Goal: Task Accomplishment & Management: Manage account settings

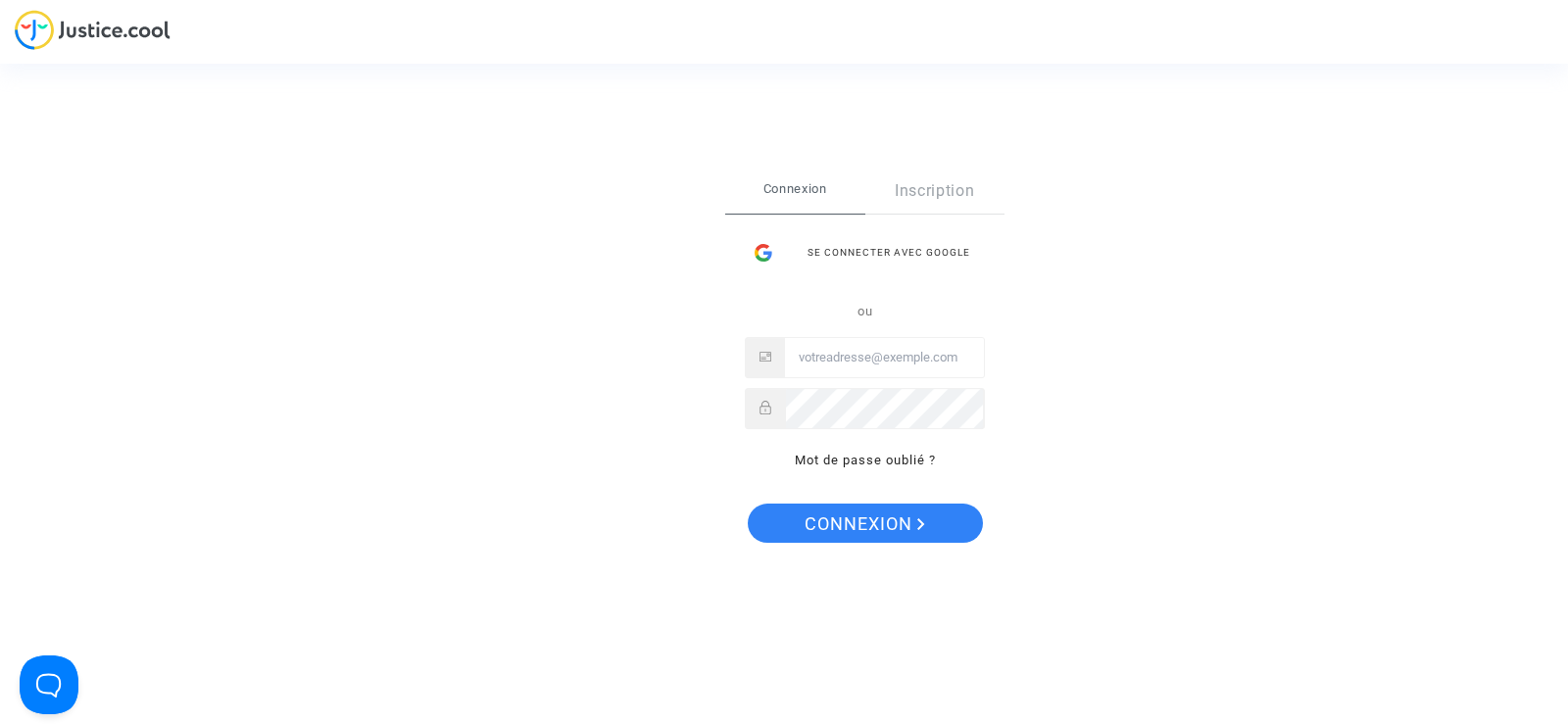
type input "[EMAIL_ADDRESS][DOMAIN_NAME]"
click at [899, 524] on span "Connexion" at bounding box center [864, 524] width 120 height 41
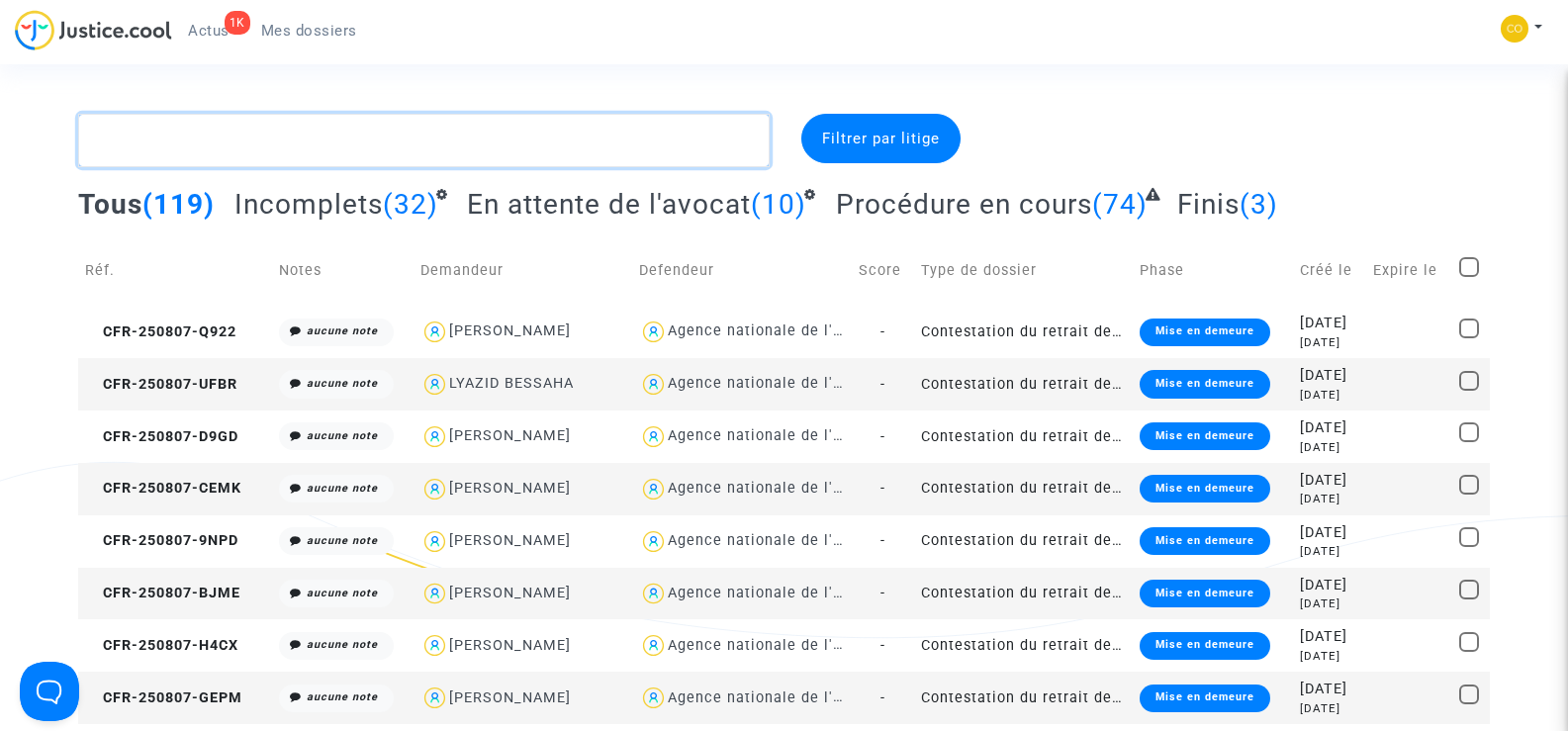
click at [180, 152] on textarea at bounding box center [423, 140] width 691 height 54
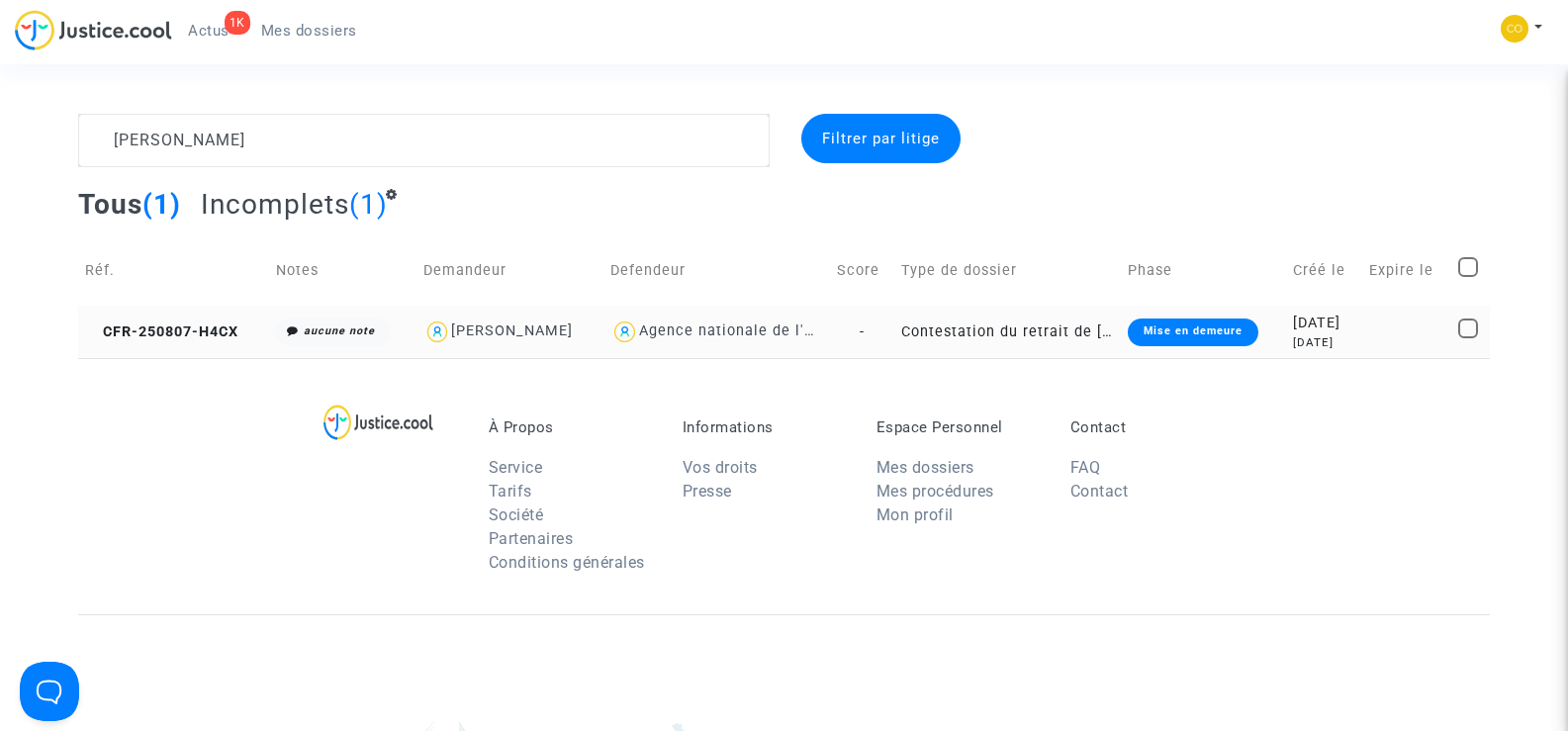
click at [549, 338] on div "[PERSON_NAME]" at bounding box center [512, 331] width 121 height 17
type textarea "CHET @"BRAHIM CHETOUANI" @"SOS MaPrimeRénov by Pitcher Avocat""
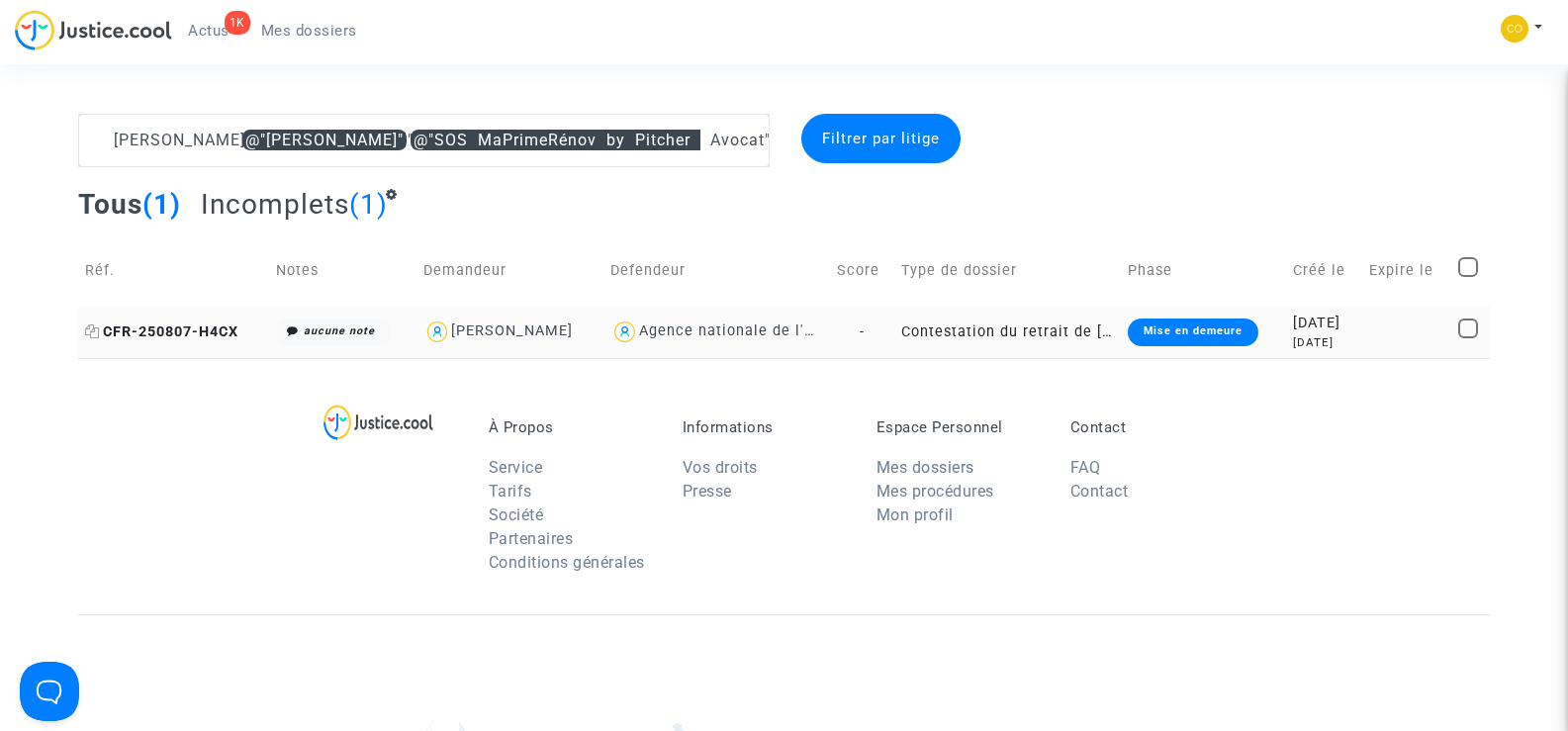
click at [151, 325] on span "CFR-250807-H4CX" at bounding box center [162, 332] width 153 height 17
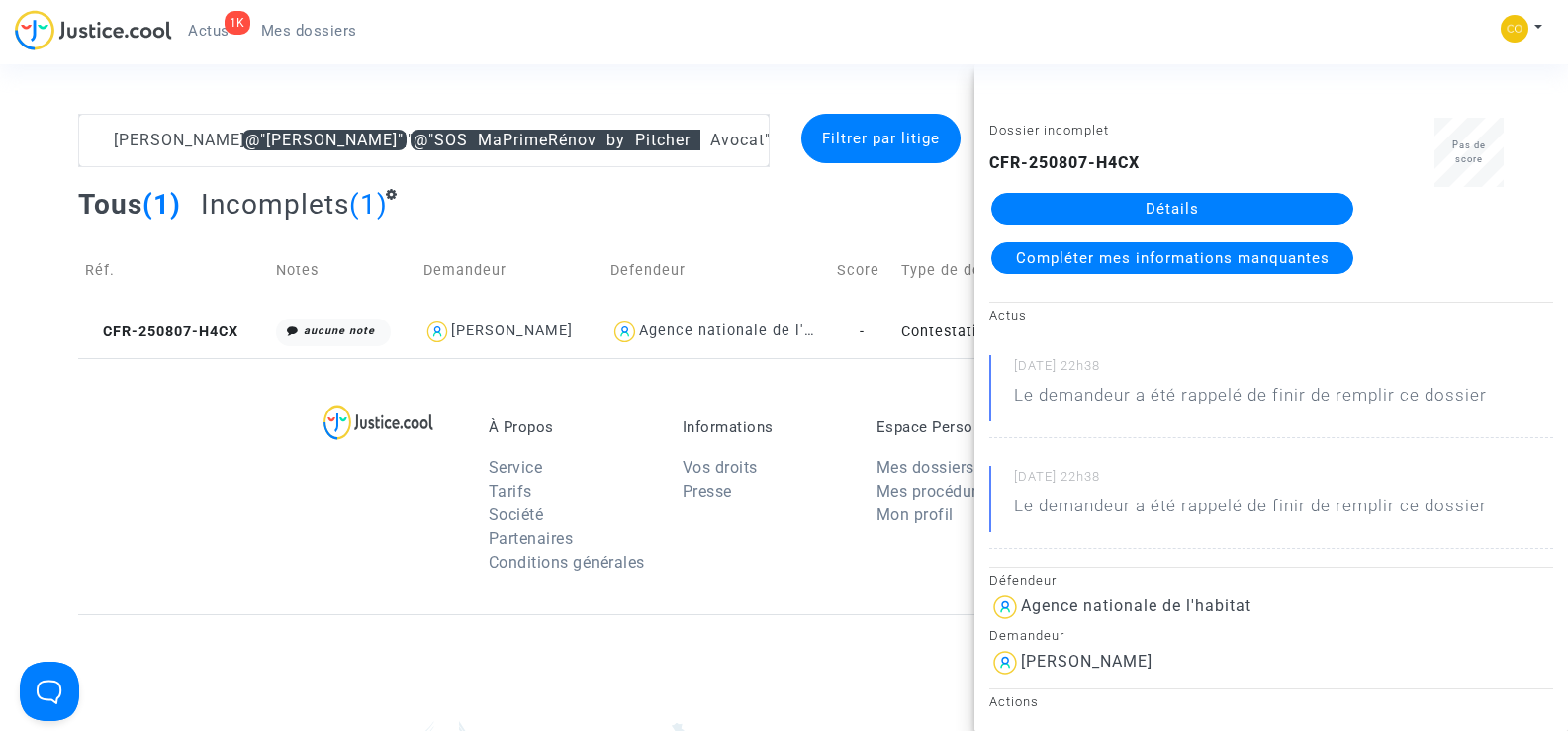
click at [1197, 208] on link "Détails" at bounding box center [1173, 209] width 362 height 32
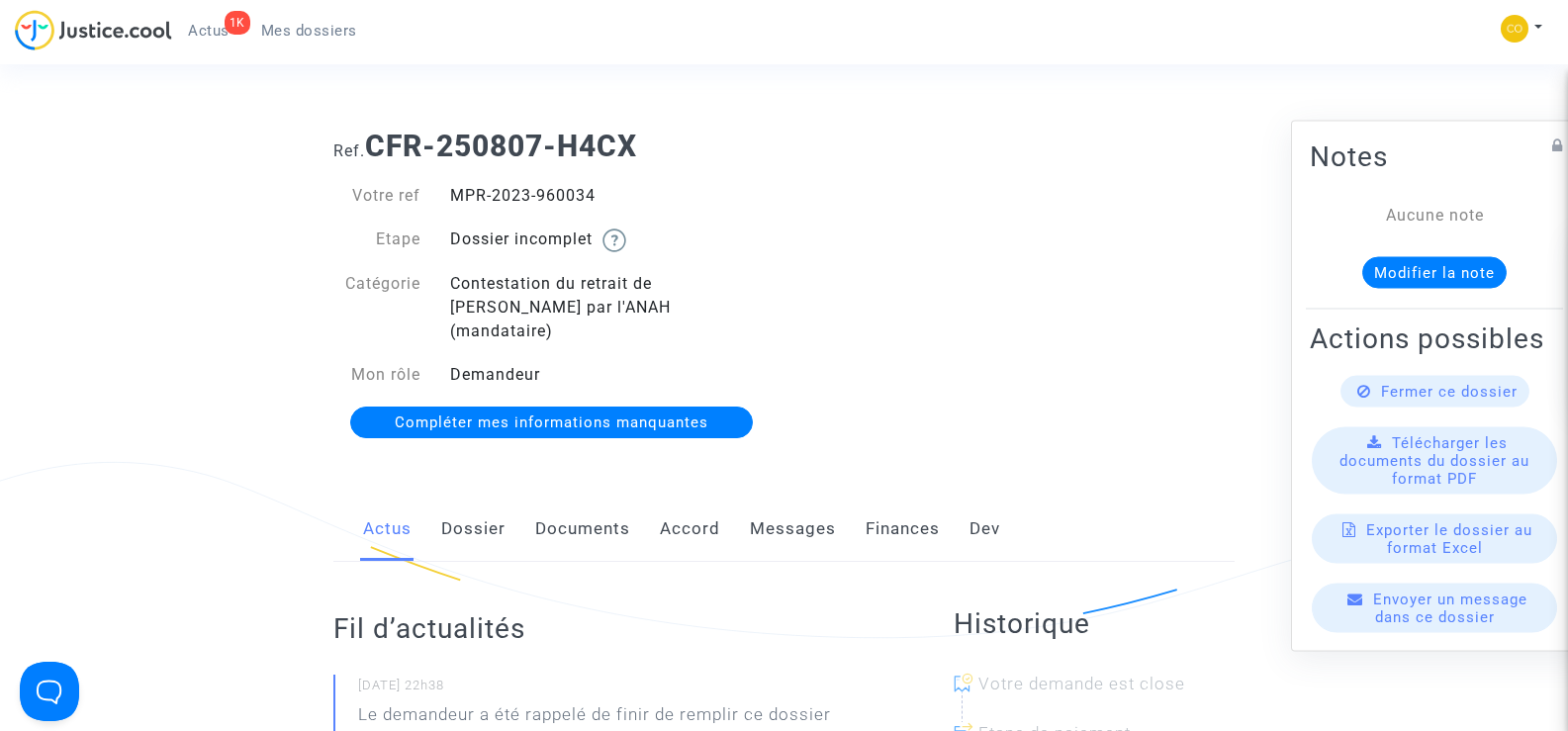
click at [584, 504] on link "Documents" at bounding box center [583, 529] width 95 height 66
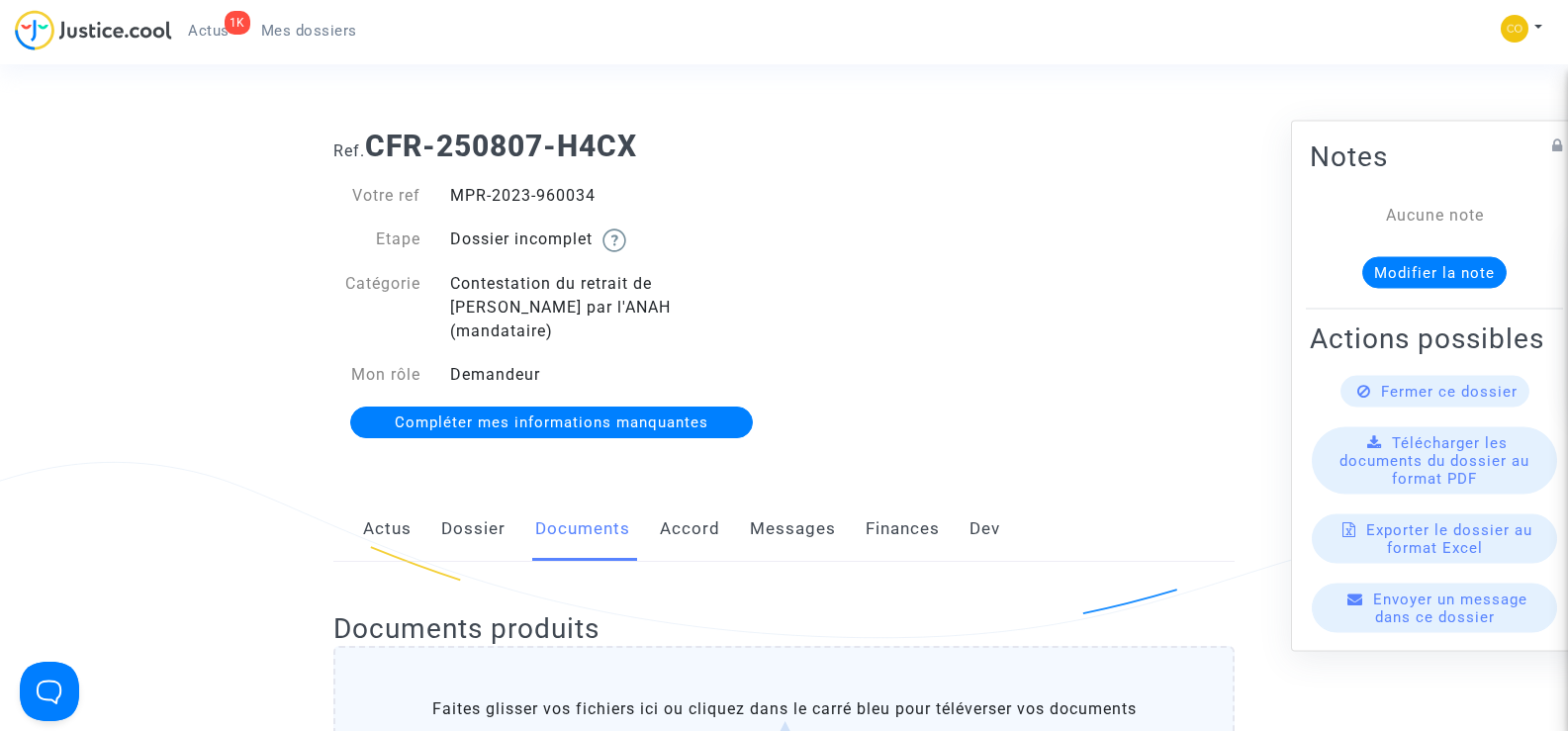
click at [318, 21] on link "Mes dossiers" at bounding box center [309, 31] width 127 height 30
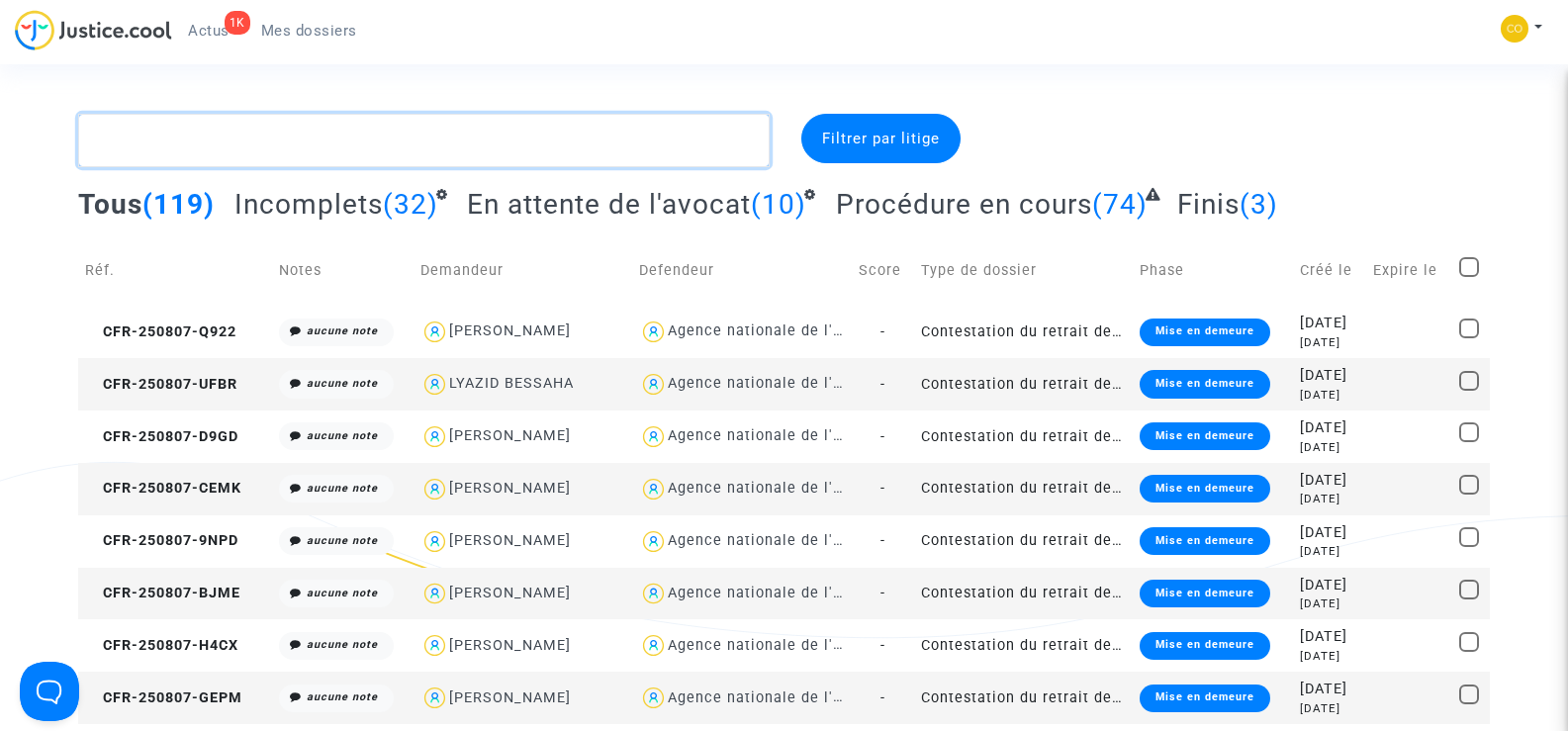
click at [211, 143] on textarea at bounding box center [423, 140] width 691 height 54
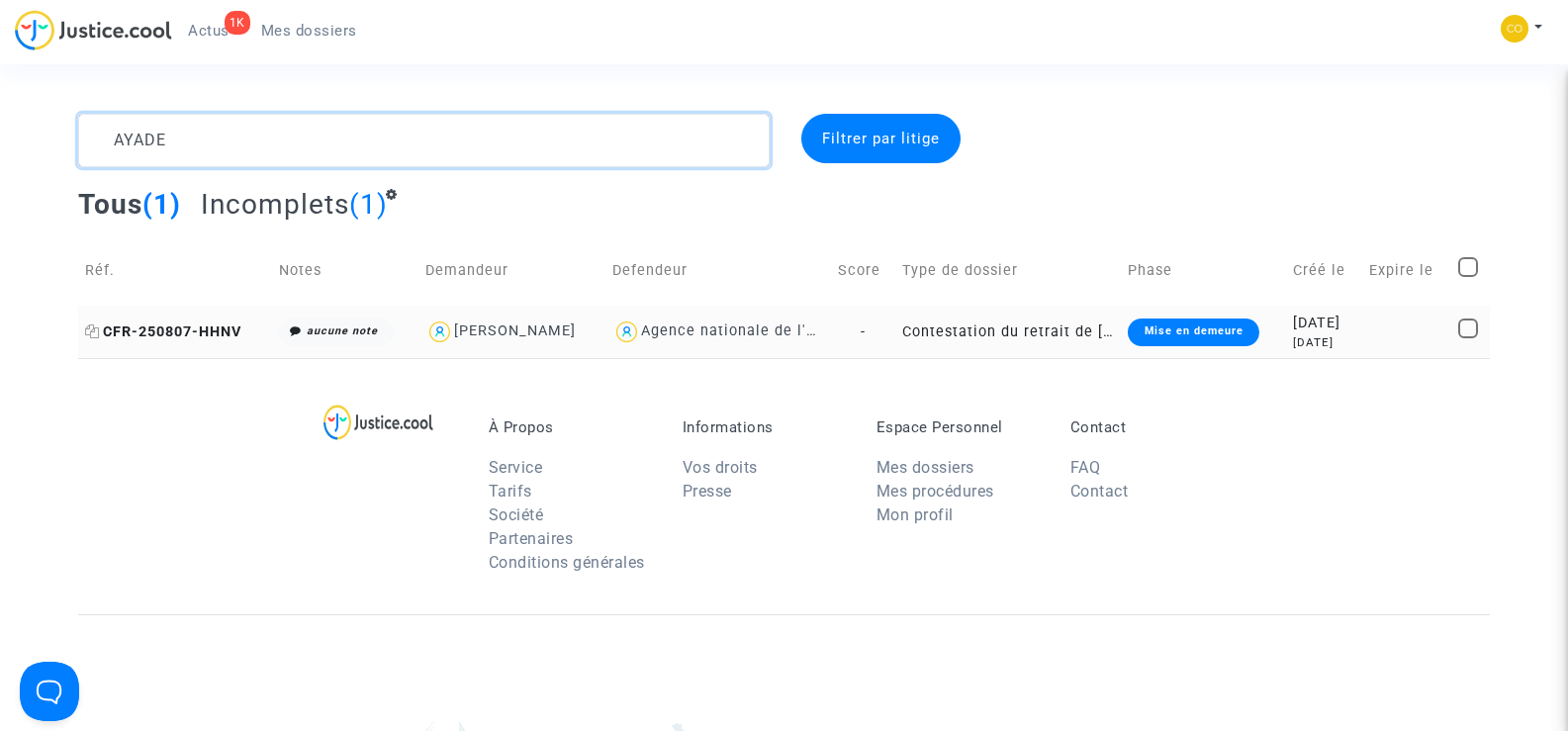
type textarea "AYADE"
click at [150, 333] on span "CFR-250807-HHNV" at bounding box center [163, 332] width 156 height 17
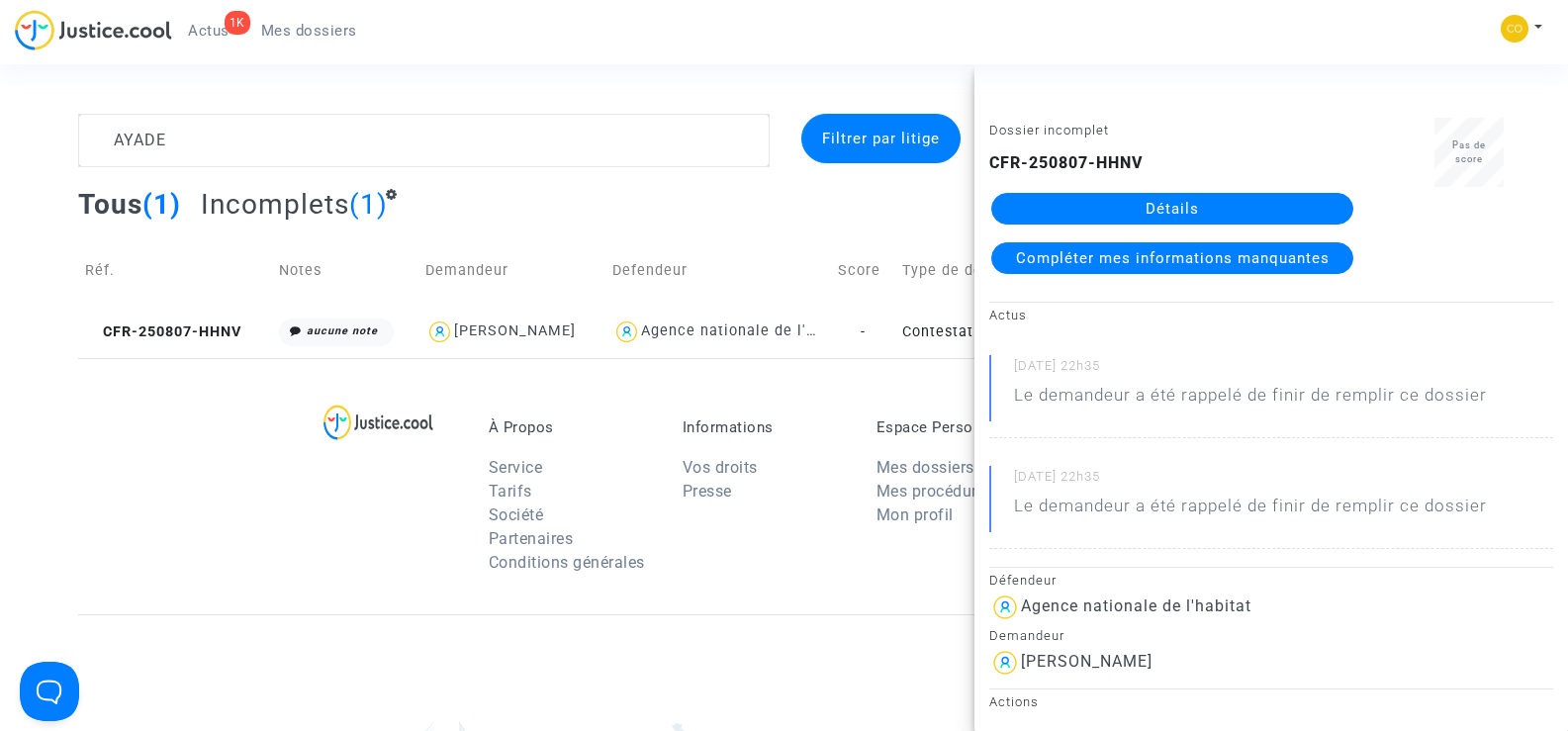
click at [1210, 207] on link "Détails" at bounding box center [1173, 209] width 362 height 32
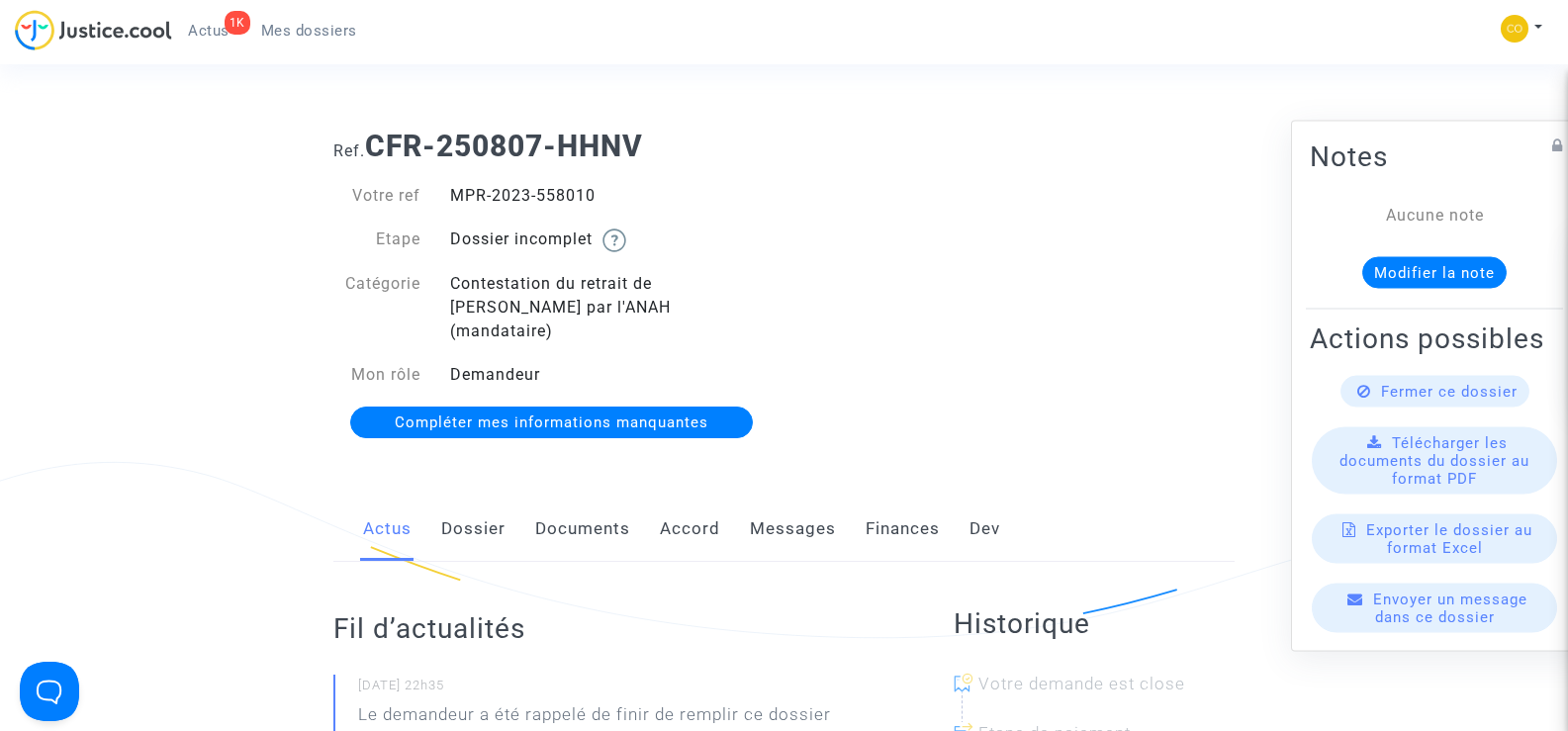
click at [583, 512] on link "Documents" at bounding box center [583, 529] width 95 height 66
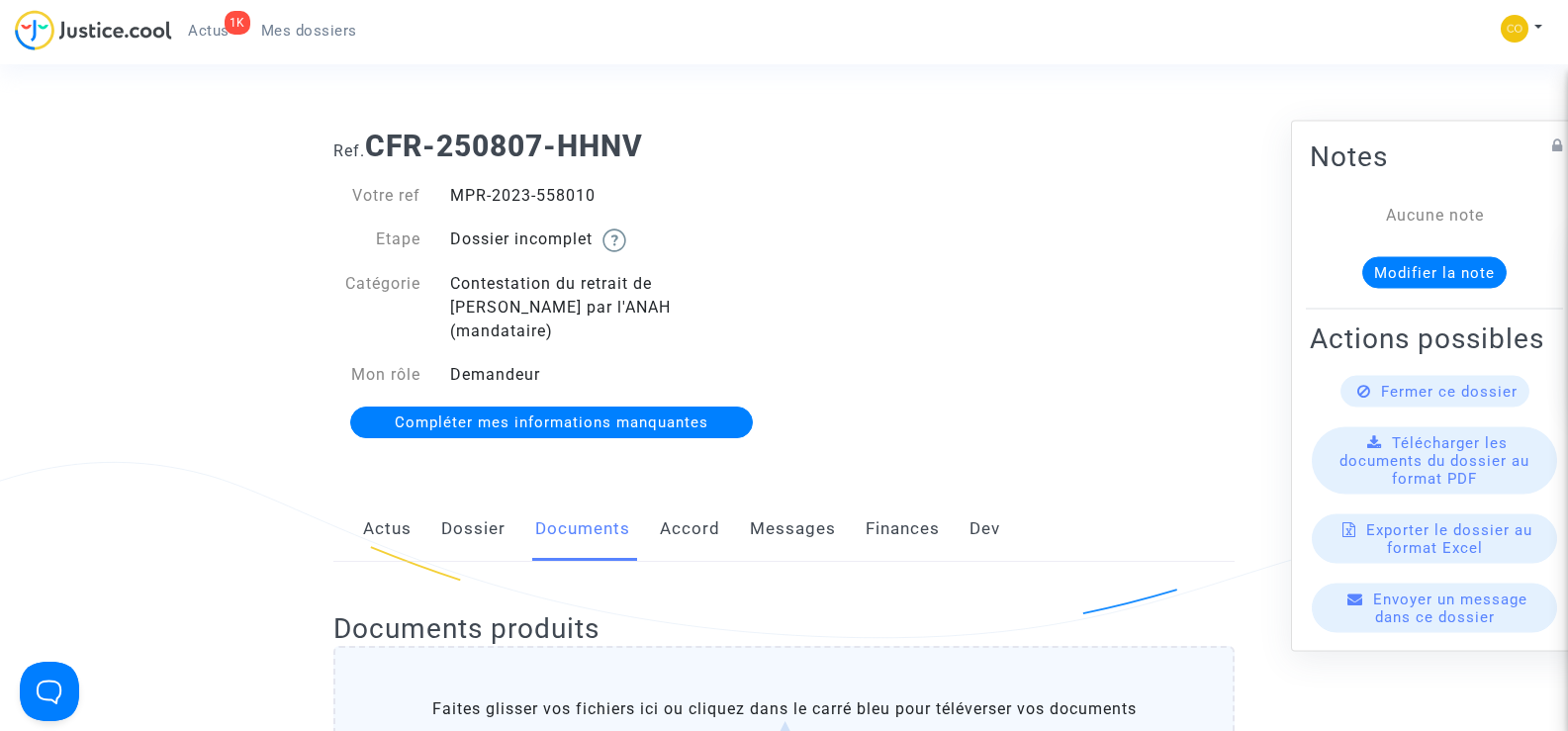
drag, startPoint x: 597, startPoint y: 195, endPoint x: 451, endPoint y: 190, distance: 146.1
click at [451, 190] on div "MPR-2023-558010" at bounding box center [609, 196] width 349 height 24
copy div "MPR-2023-558010"
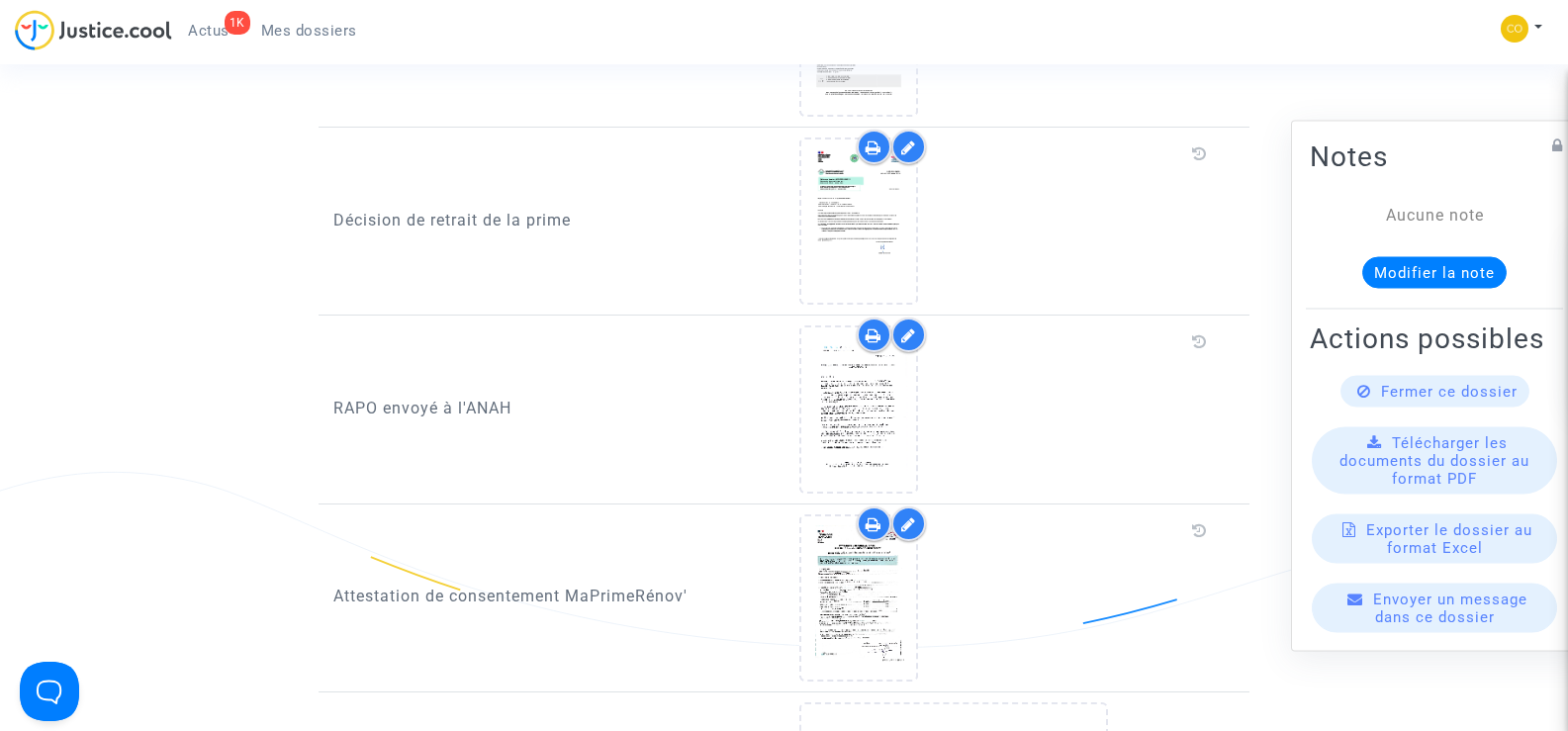
scroll to position [1879, 0]
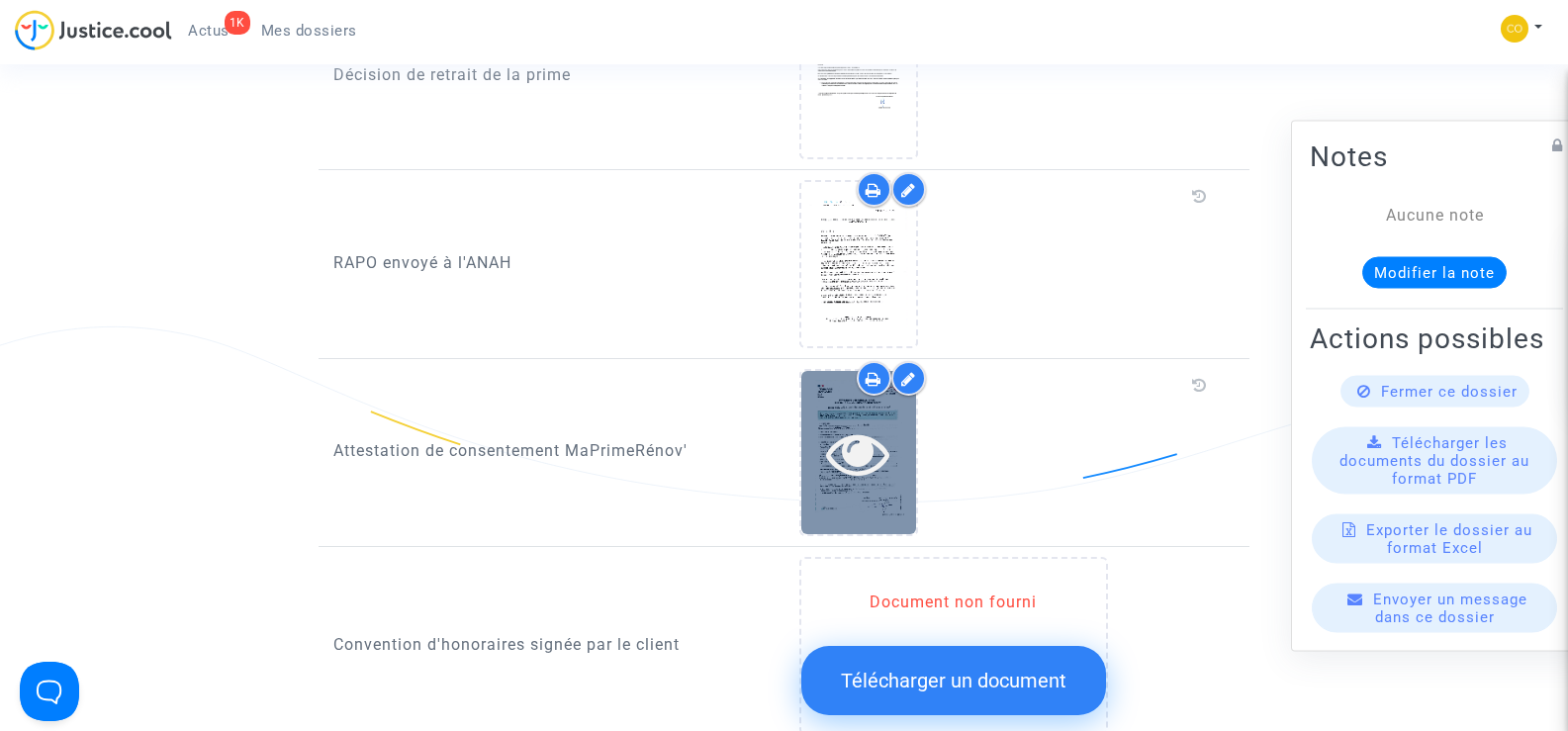
click at [858, 429] on icon at bounding box center [858, 453] width 65 height 64
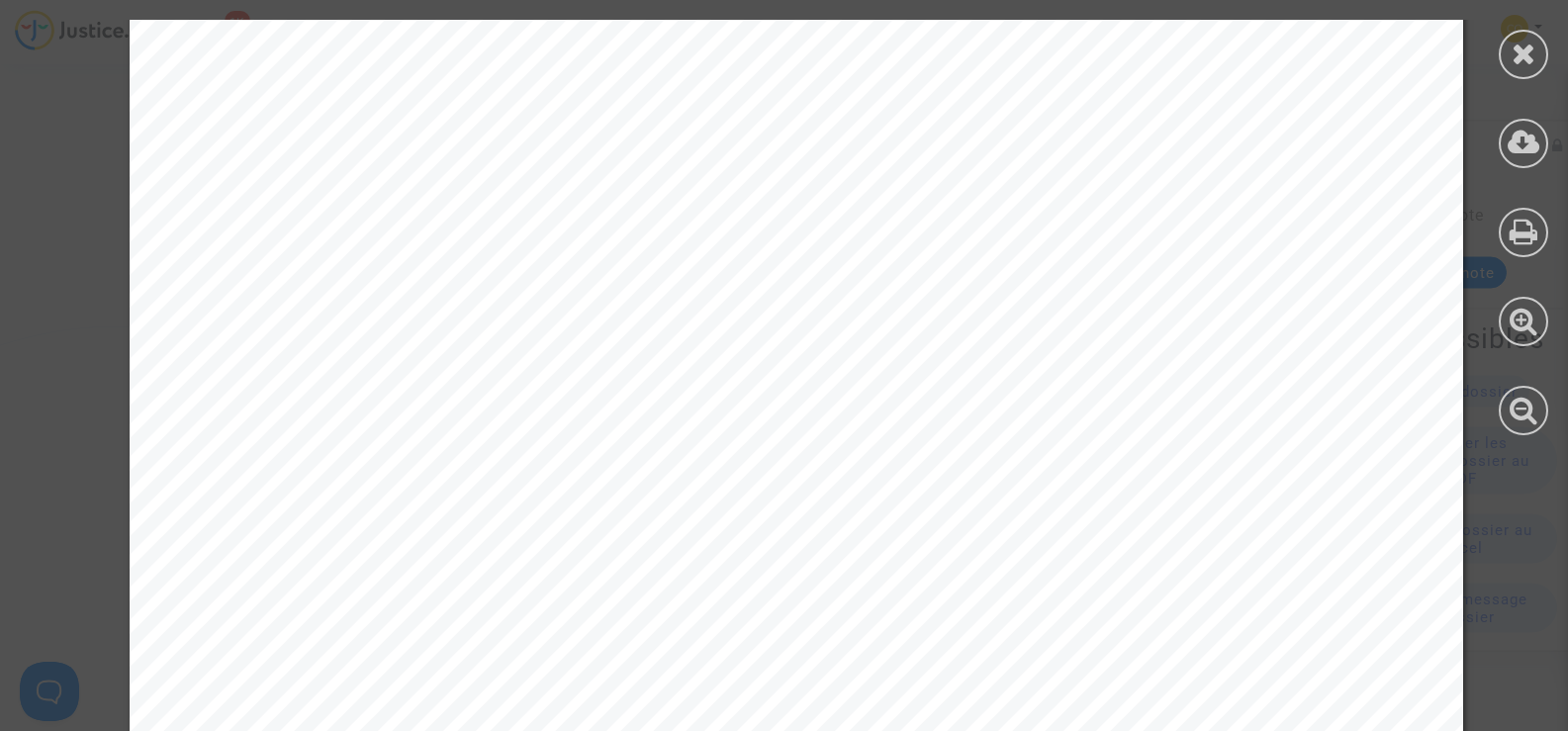
scroll to position [1201, 0]
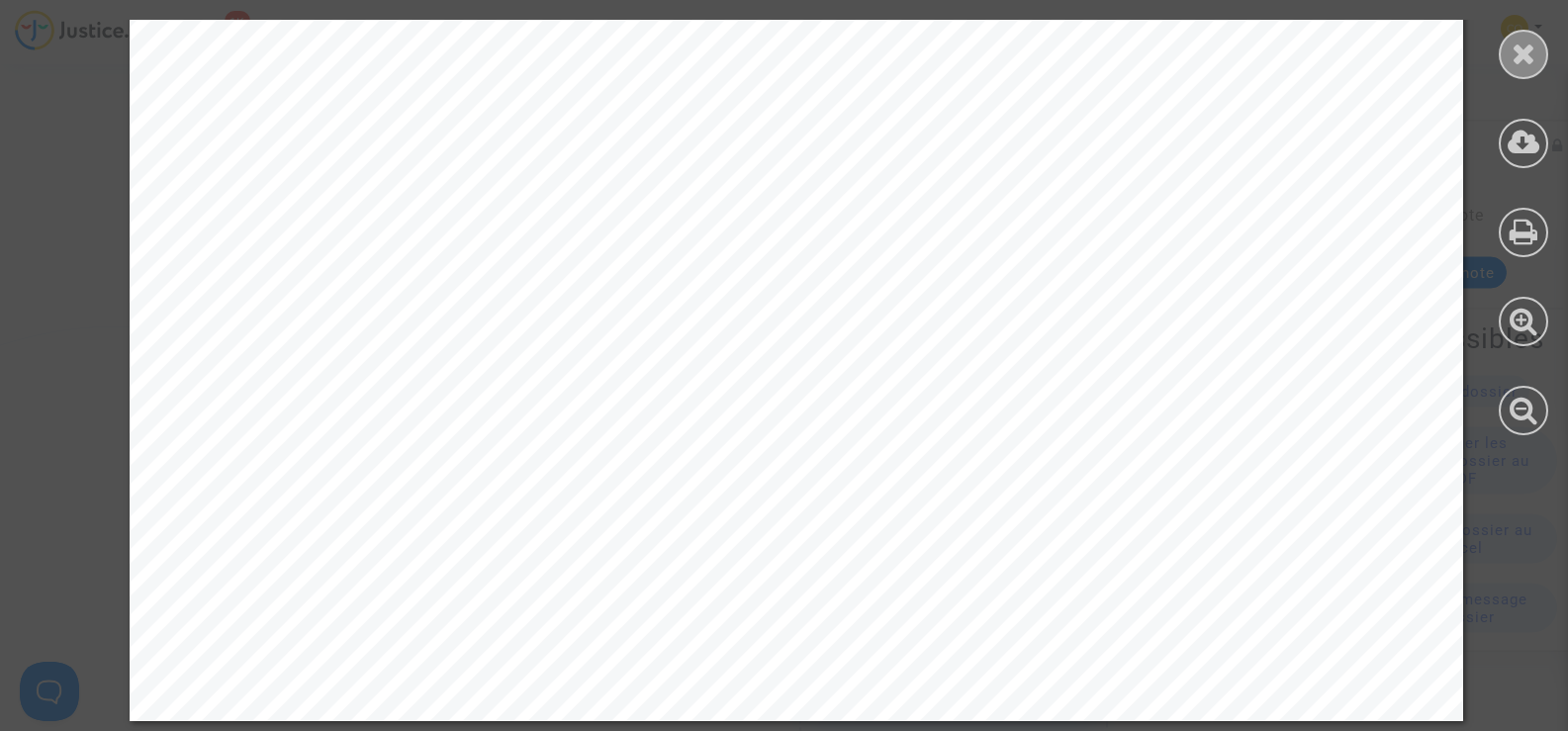
click at [1530, 51] on icon at bounding box center [1523, 54] width 25 height 30
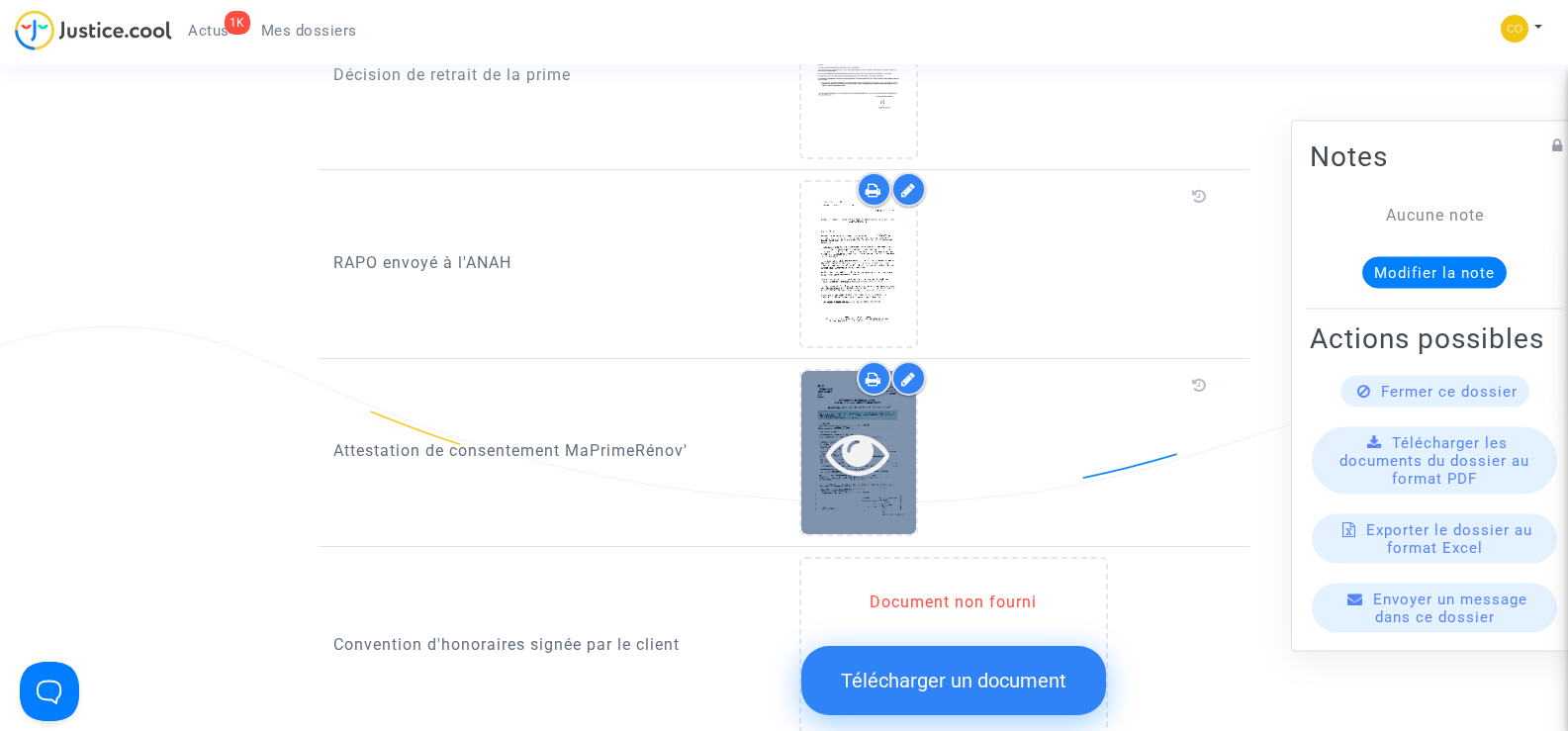
click at [905, 445] on div at bounding box center [858, 453] width 114 height 64
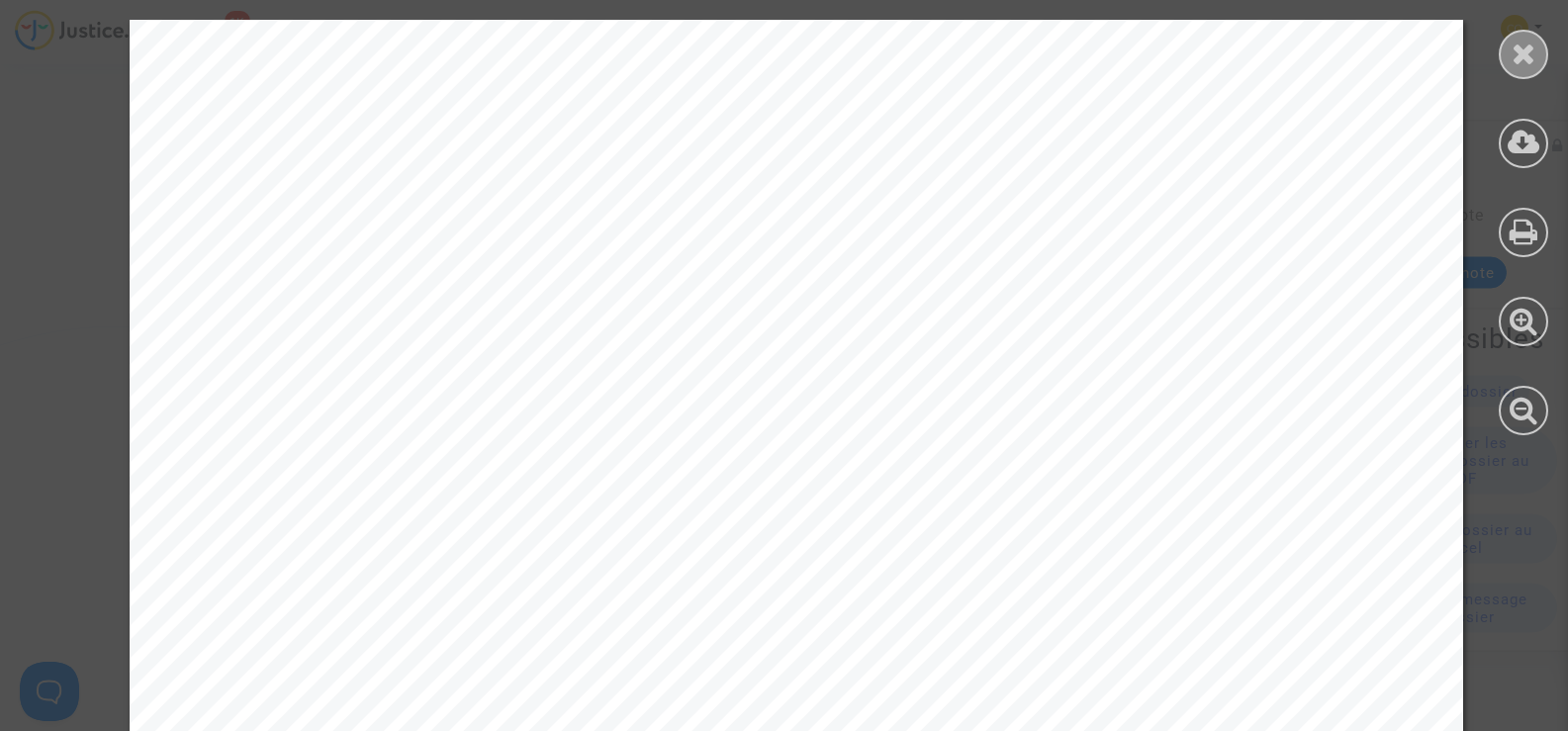
click at [1531, 61] on icon at bounding box center [1523, 54] width 25 height 30
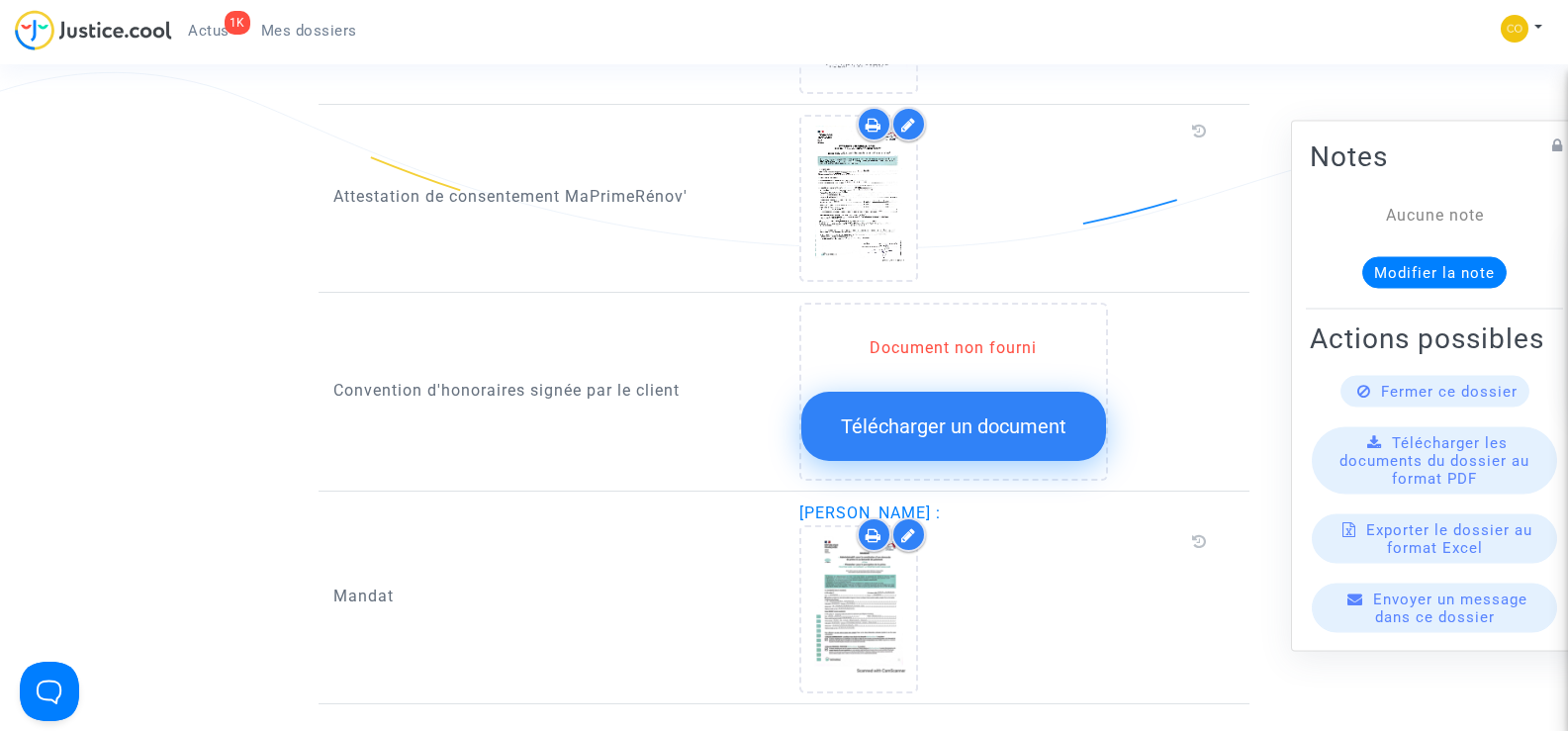
scroll to position [2571, 0]
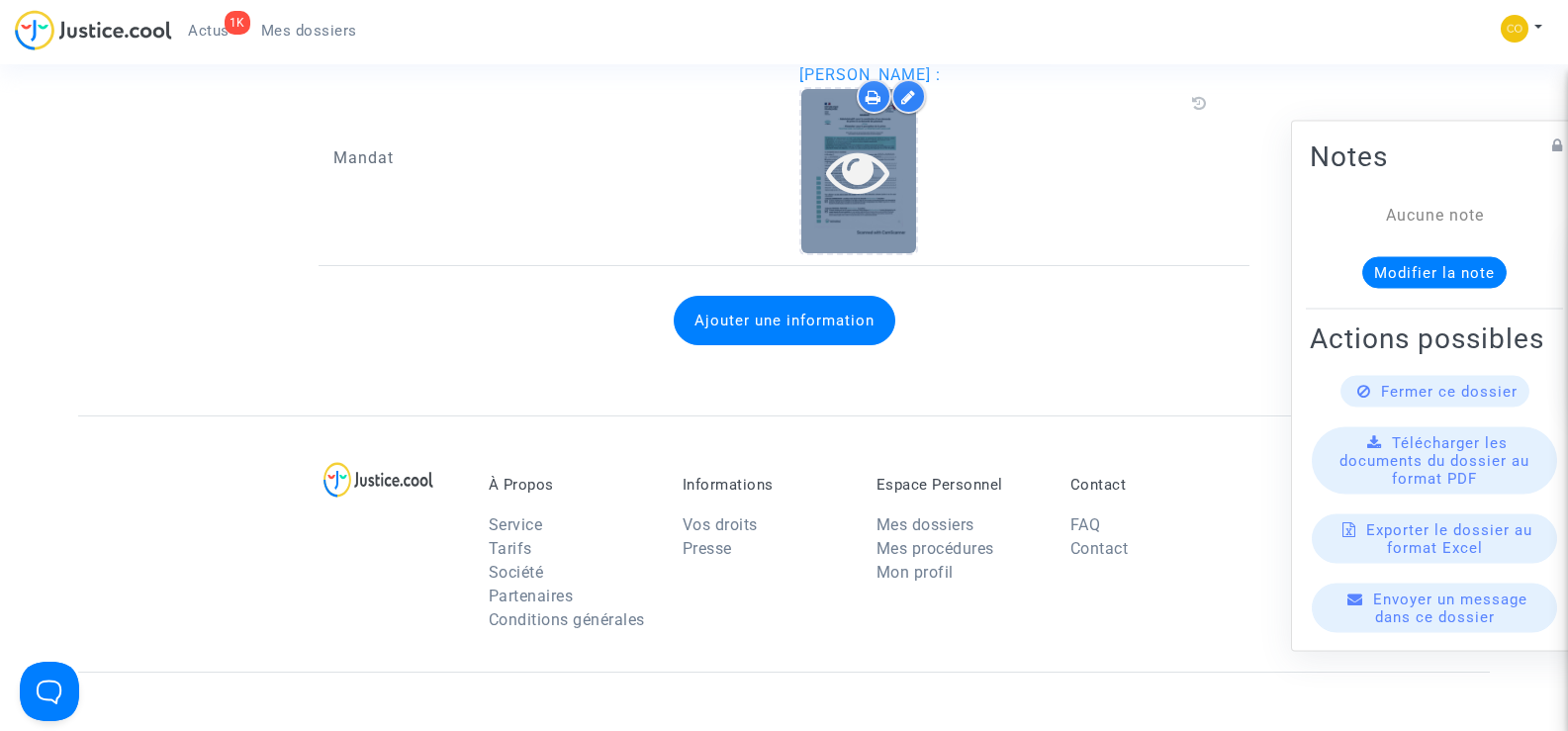
click at [870, 162] on icon at bounding box center [858, 171] width 65 height 64
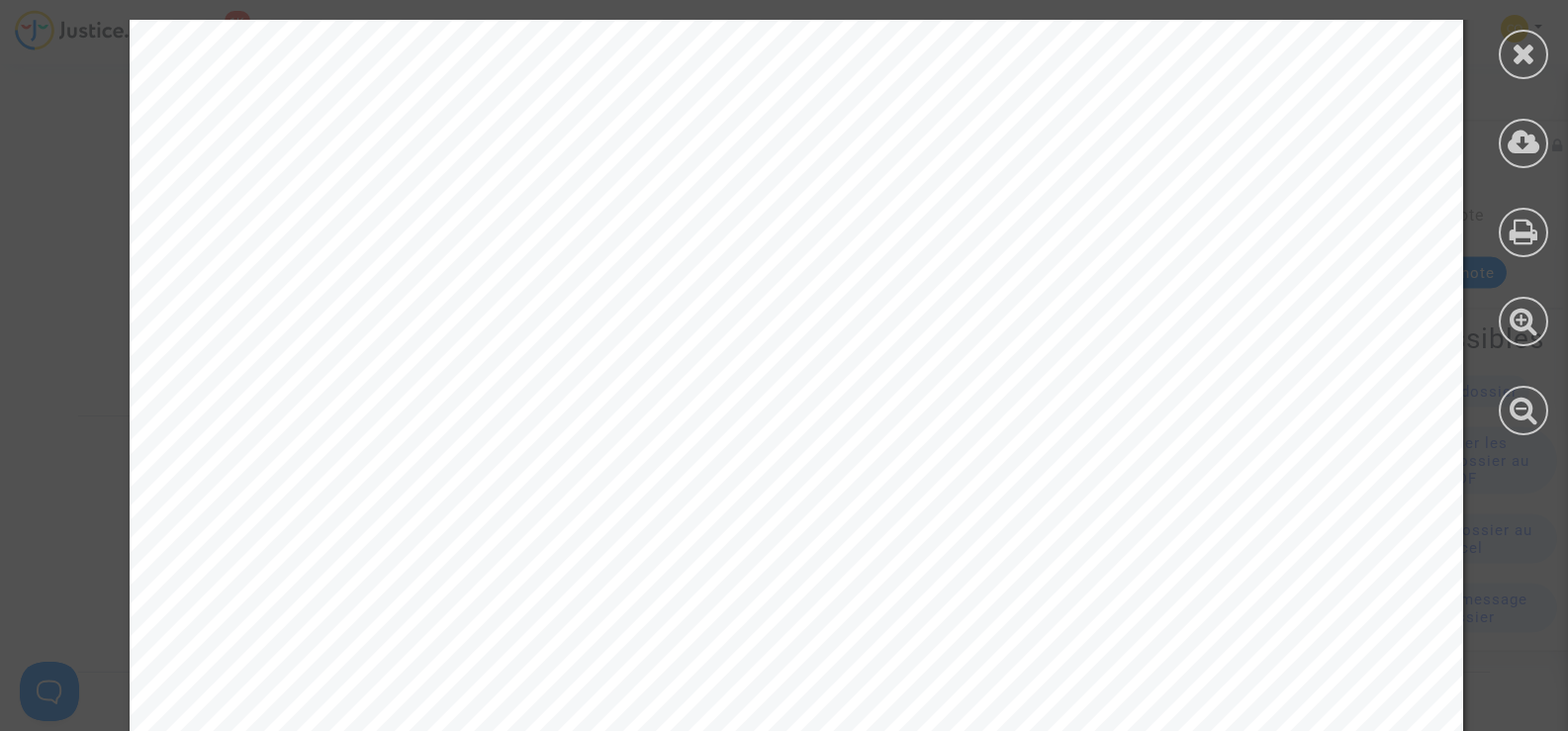
scroll to position [3097, 0]
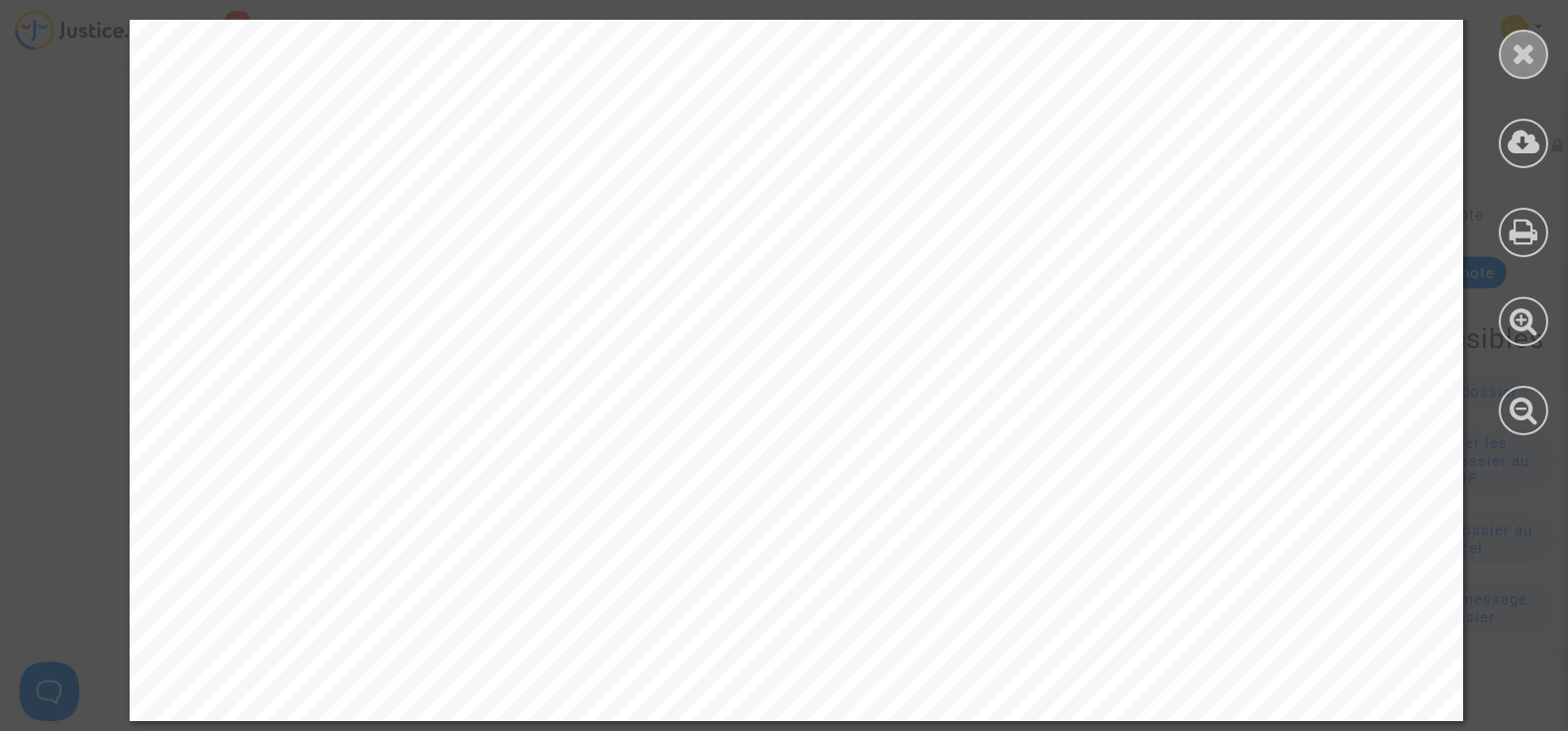
click at [1525, 50] on icon at bounding box center [1523, 54] width 25 height 30
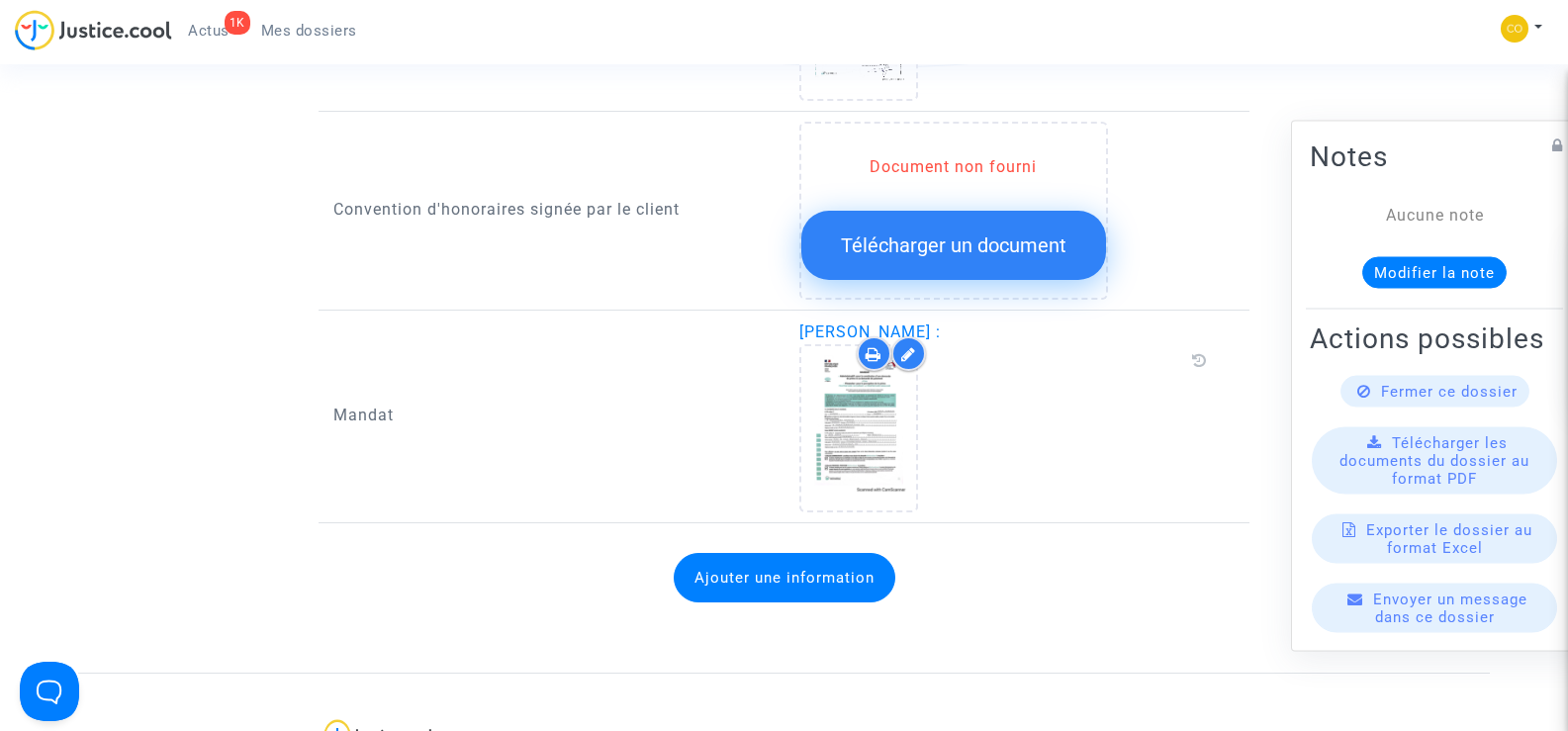
scroll to position [2274, 0]
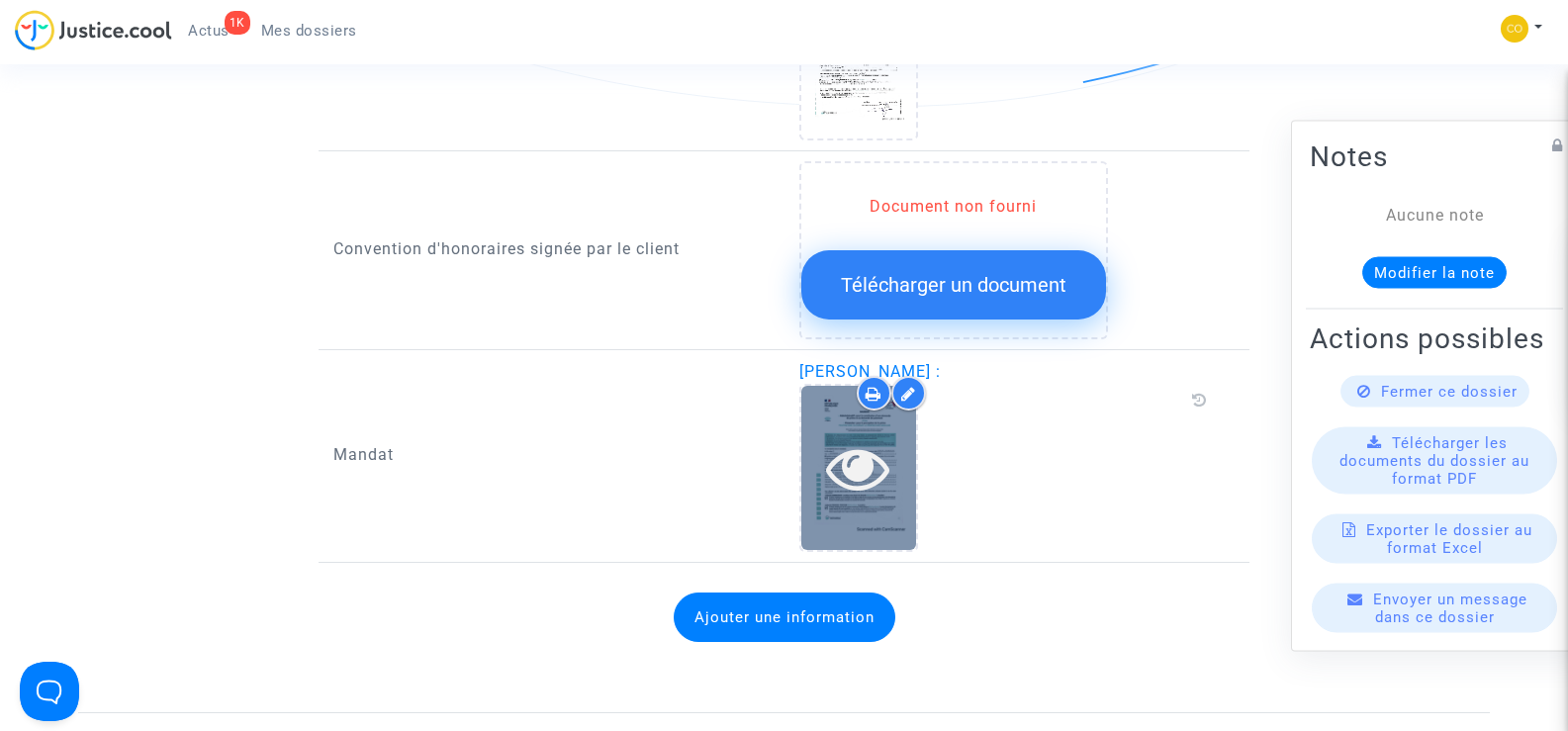
click at [873, 472] on icon at bounding box center [858, 468] width 65 height 64
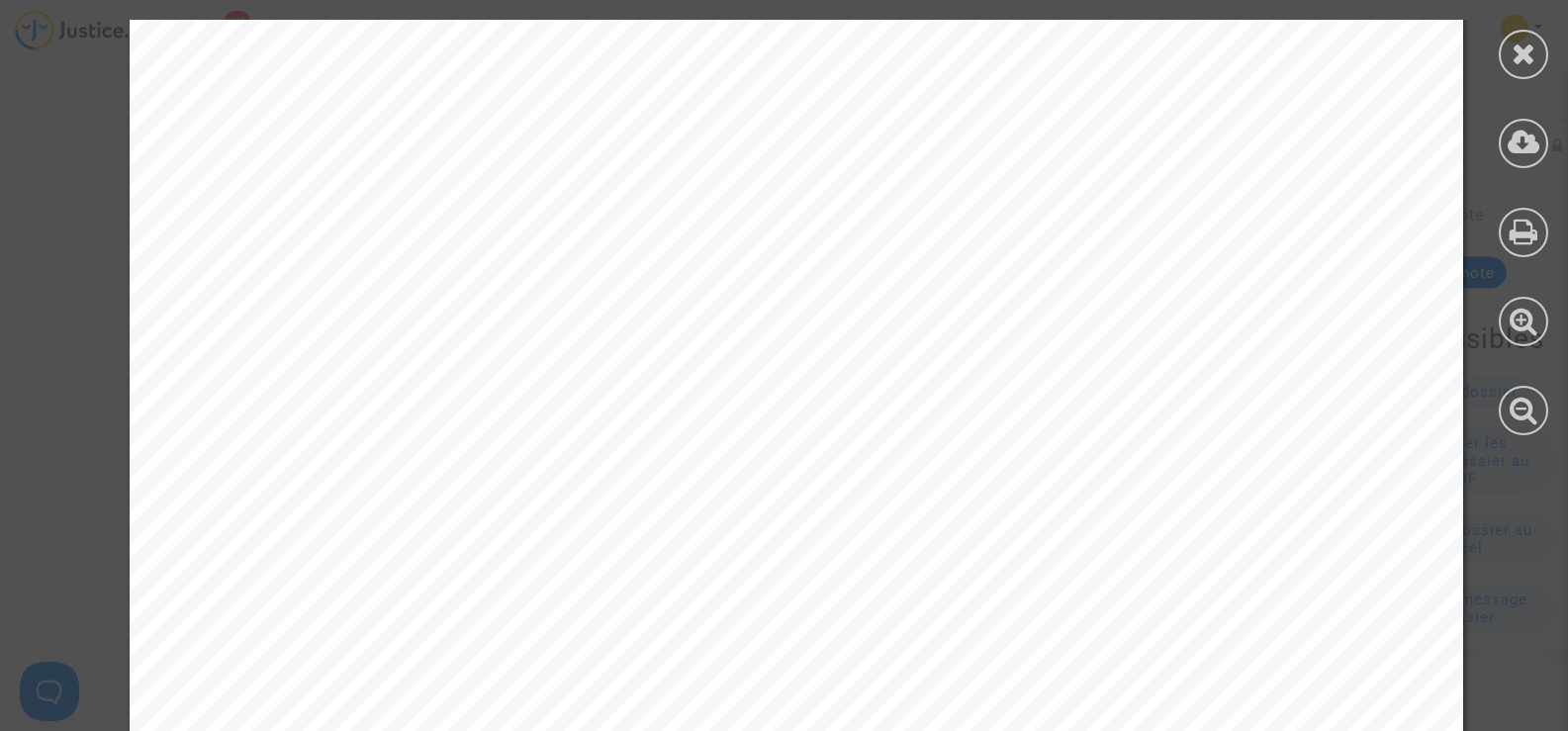
scroll to position [3097, 0]
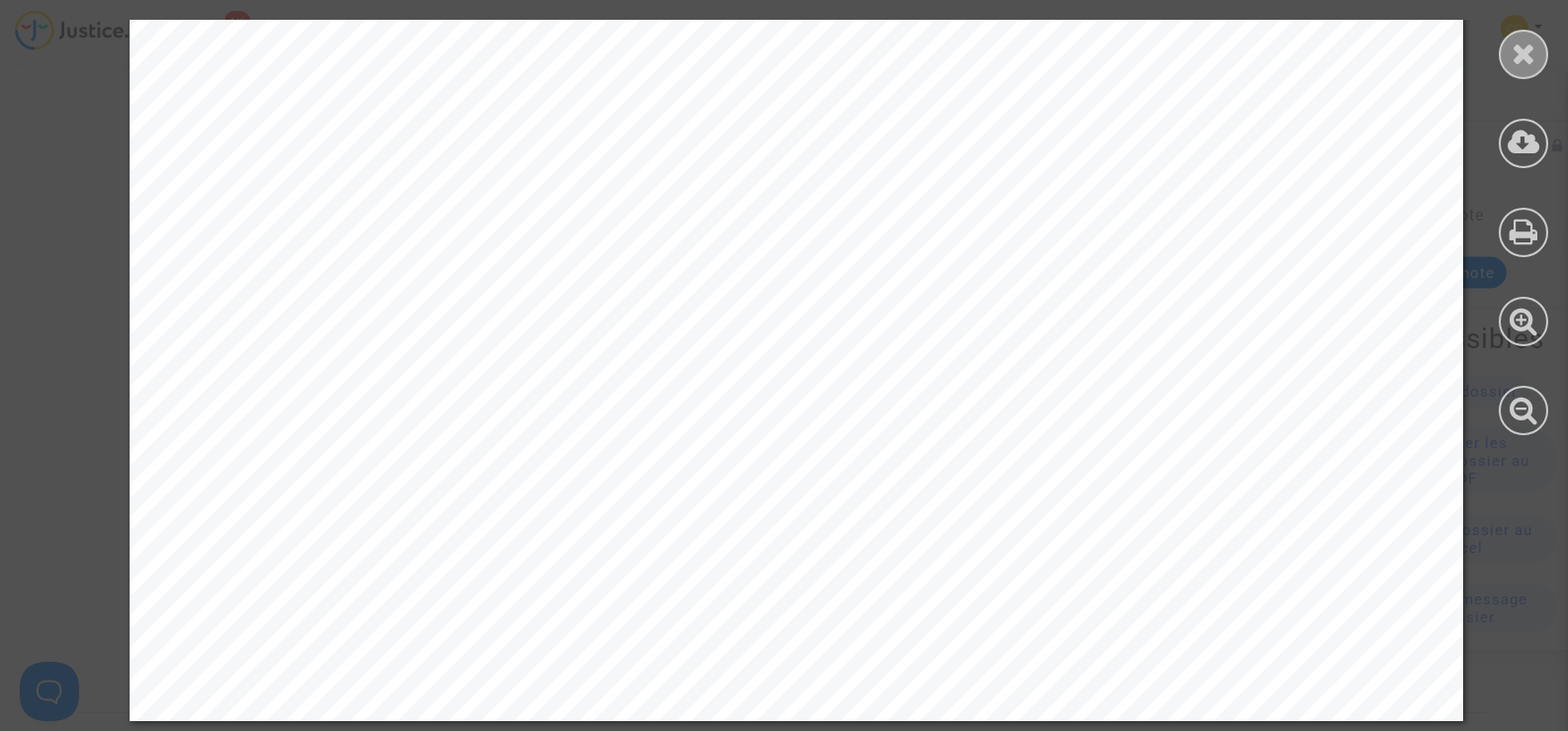
click at [1526, 56] on icon at bounding box center [1523, 54] width 25 height 30
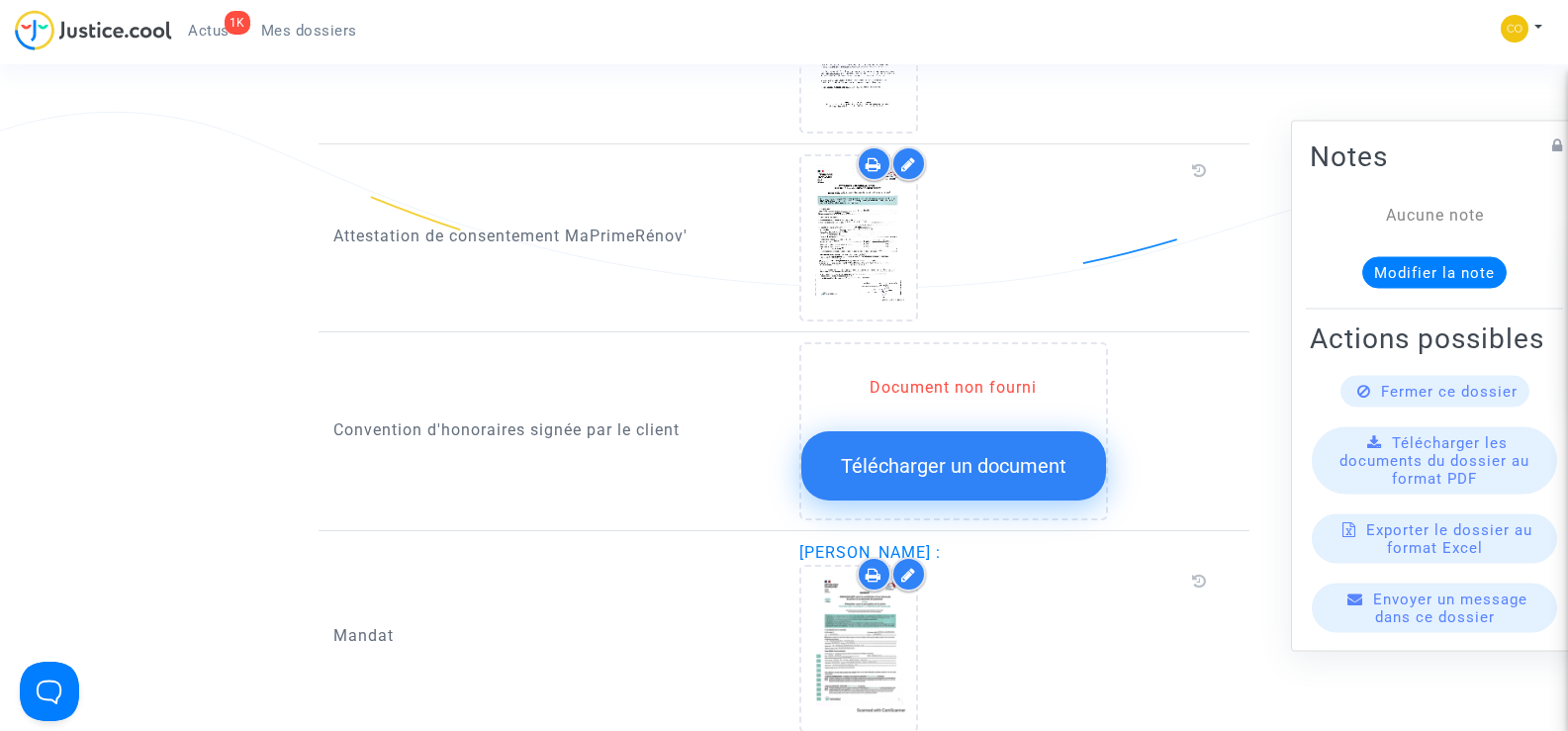
scroll to position [1879, 0]
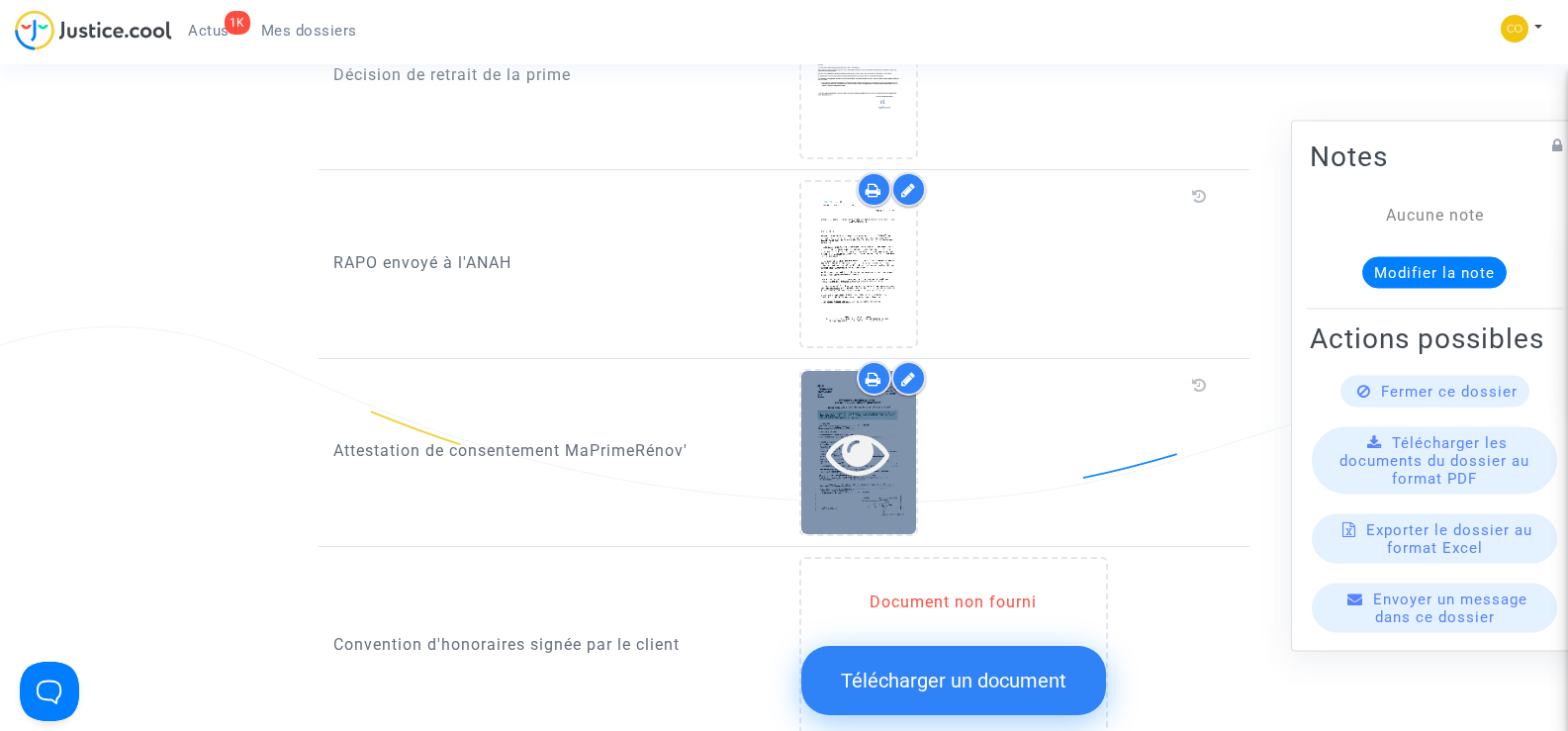
click at [875, 421] on icon at bounding box center [858, 453] width 65 height 64
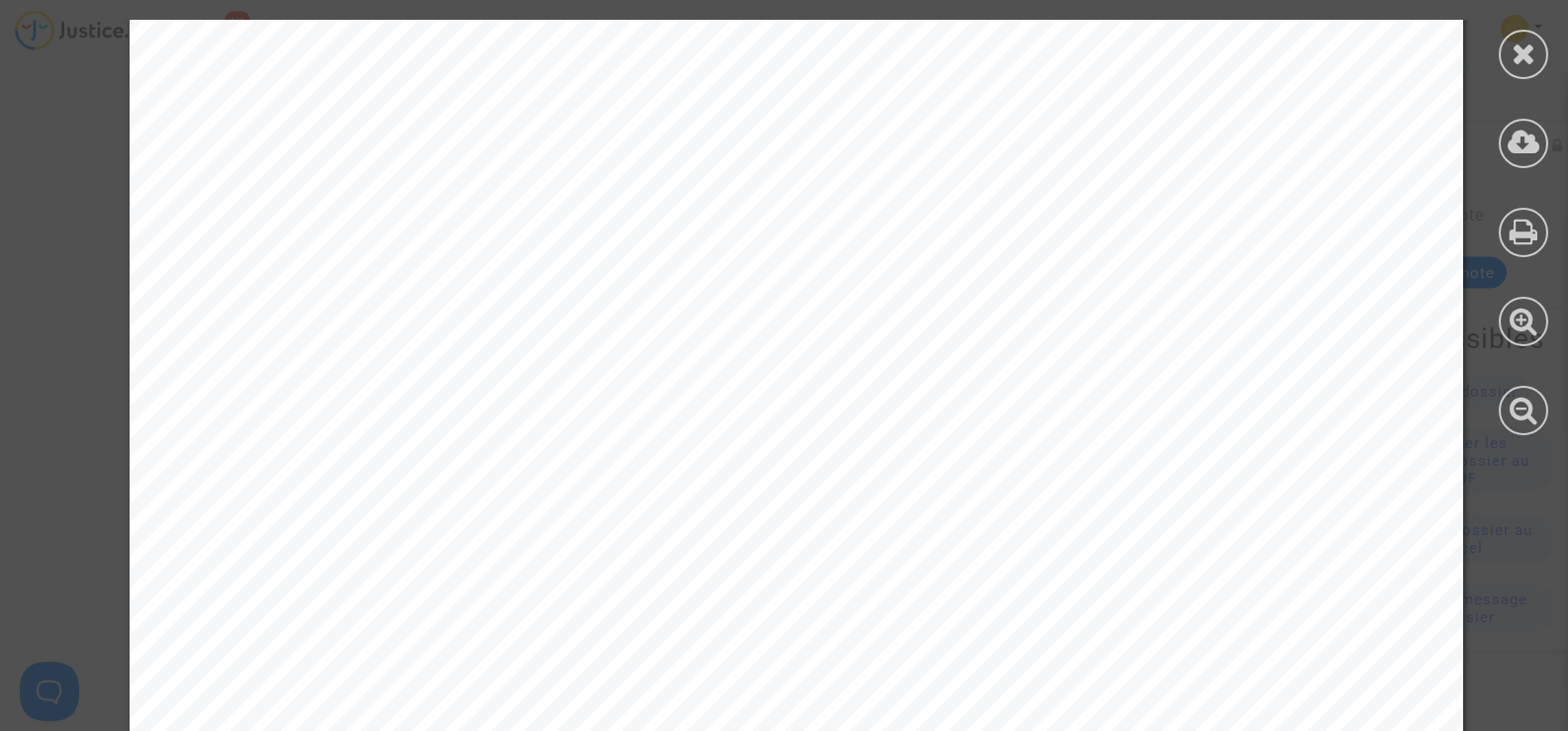
scroll to position [1187, 0]
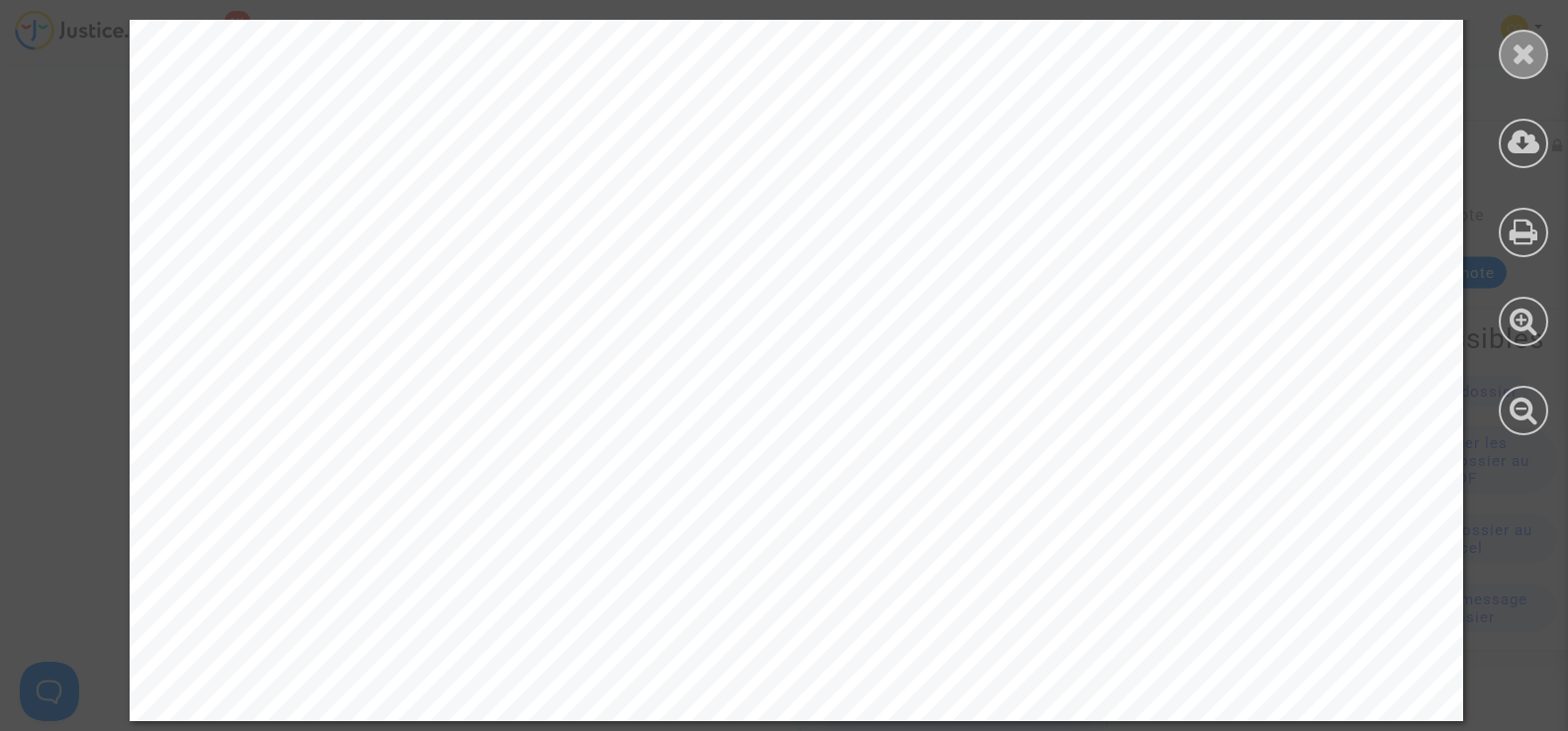
click at [1508, 36] on div at bounding box center [1523, 55] width 50 height 50
